Goal: Find specific page/section: Find specific page/section

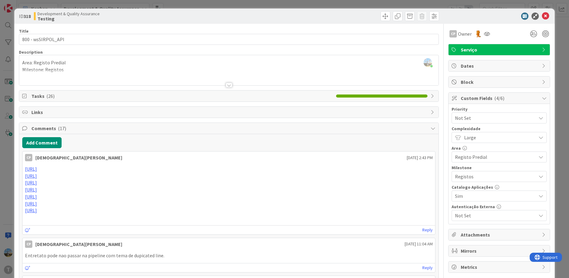
click at [541, 20] on div "ID 318 Development & Quality Assurance Testing" at bounding box center [284, 16] width 541 height 15
click at [543, 16] on icon at bounding box center [545, 16] width 7 height 7
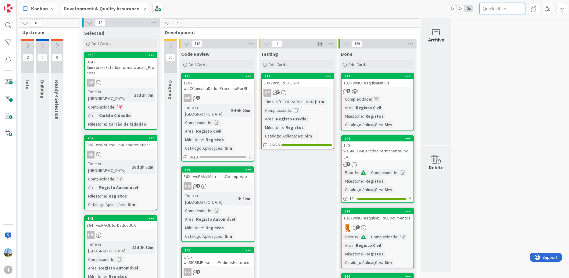
click at [508, 9] on input "text" at bounding box center [502, 8] width 46 height 11
paste input "wsTRIBEntregalInformacao"
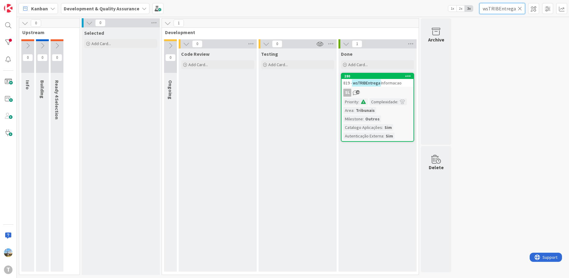
type input "wsTRIBEntrega"
click at [387, 90] on div "SL 10" at bounding box center [378, 93] width 72 height 8
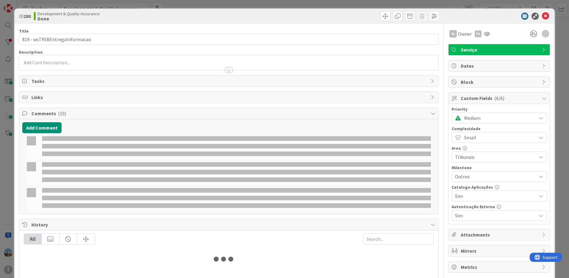
select select "java"
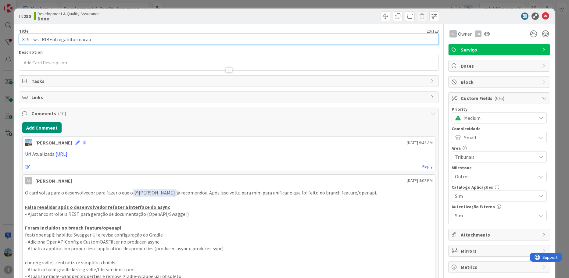
drag, startPoint x: 89, startPoint y: 40, endPoint x: 33, endPoint y: 38, distance: 55.8
click at [33, 38] on input "819 - wsTRIBEntregaInformacao" at bounding box center [229, 39] width 420 height 11
click at [97, 37] on input "819 - wsTRIBEntregaInformacao" at bounding box center [229, 39] width 420 height 11
click at [98, 42] on input "819 - wsTRIBEntregaInformacao" at bounding box center [229, 39] width 420 height 11
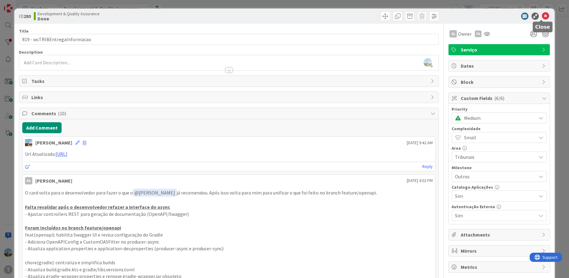
click at [542, 16] on icon at bounding box center [545, 16] width 7 height 7
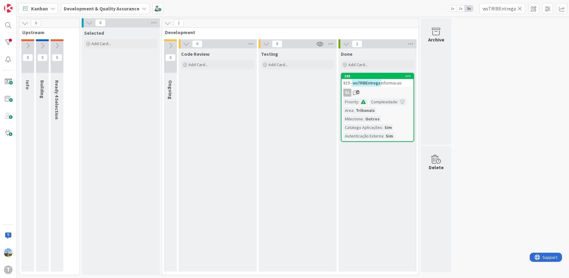
click at [519, 11] on icon at bounding box center [520, 8] width 4 height 5
click at [508, 9] on input "text" at bounding box center [502, 8] width 46 height 11
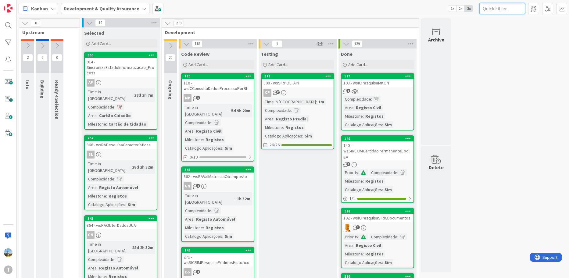
paste input "wsICConsultaDadosProcesso"
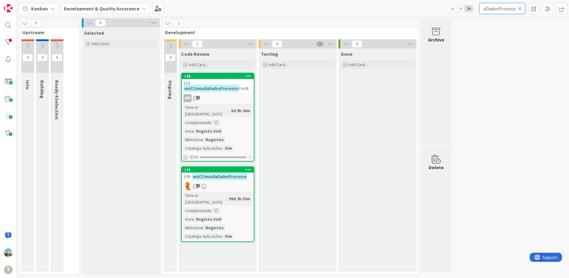
type input "wsICConsultaDadosProcesso"
click at [229, 195] on div "99d 2h 35m" at bounding box center [239, 198] width 24 height 7
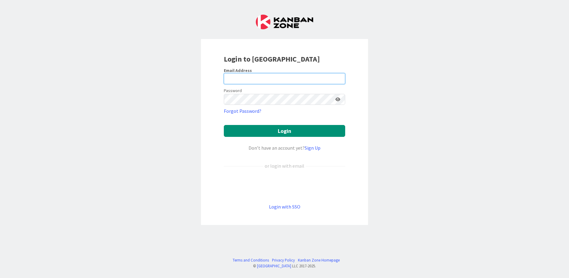
type input "[EMAIL_ADDRESS][PERSON_NAME][DOMAIN_NAME]"
